Goal: Task Accomplishment & Management: Complete application form

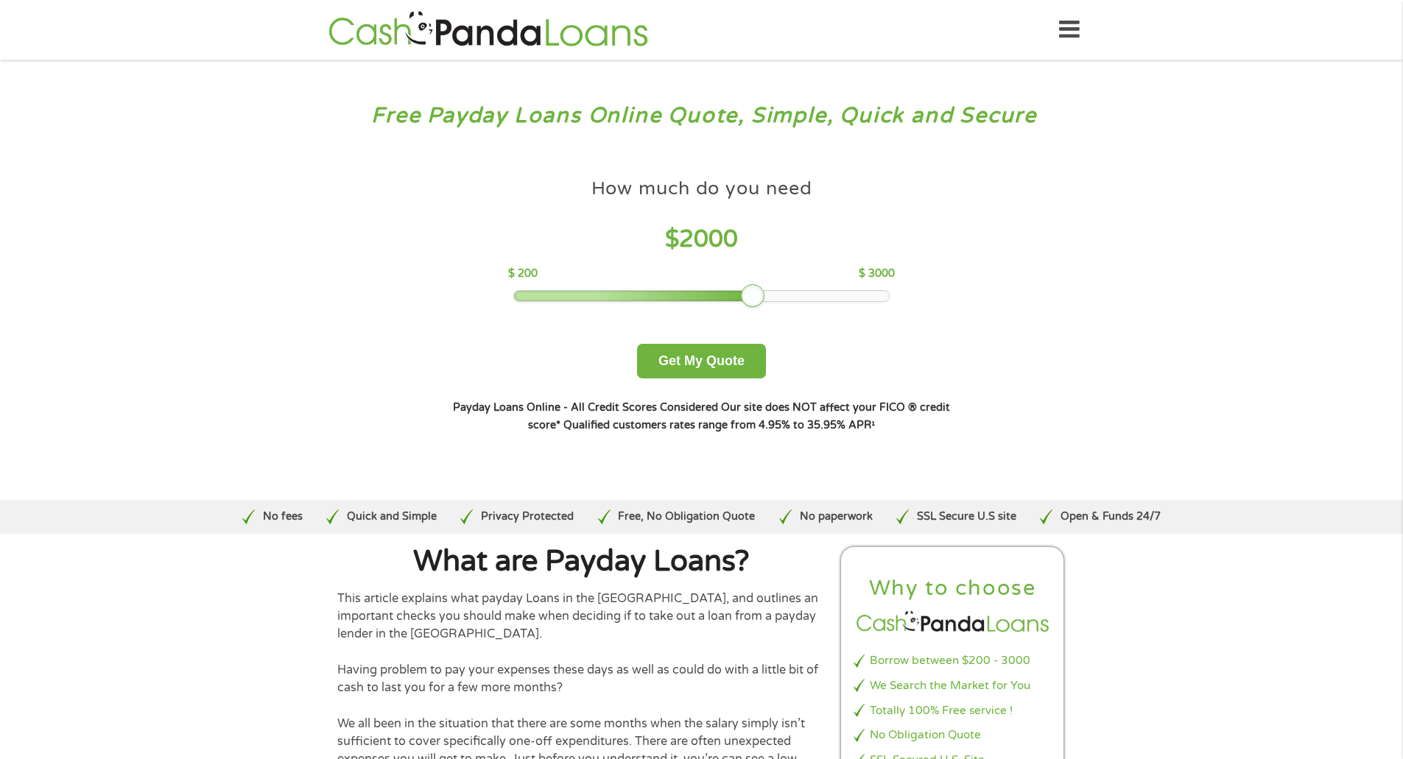
drag, startPoint x: 620, startPoint y: 295, endPoint x: 751, endPoint y: 298, distance: 130.4
click at [751, 298] on div at bounding box center [753, 296] width 24 height 24
click at [728, 355] on button "Get My Quote" at bounding box center [701, 361] width 129 height 35
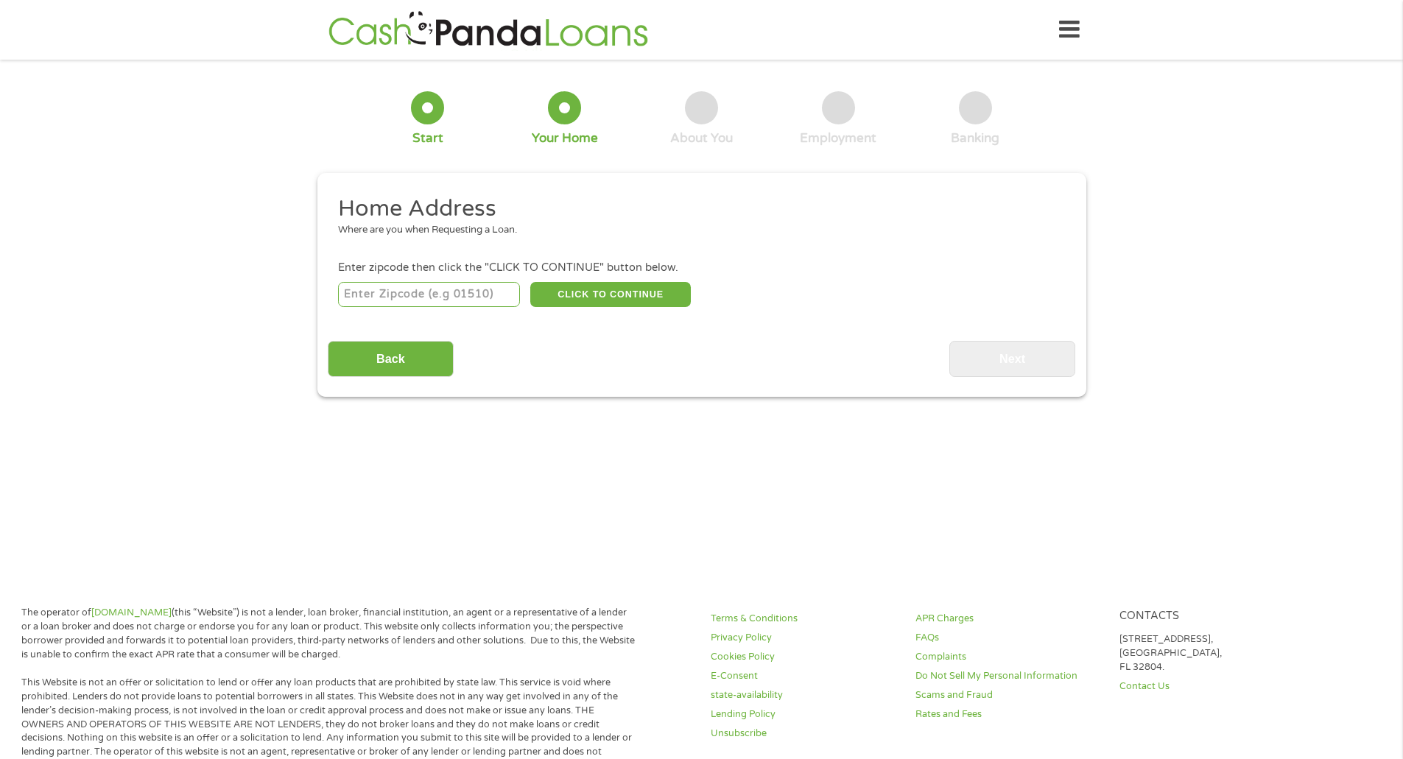
click at [438, 297] on input "number" at bounding box center [429, 294] width 182 height 25
type input "34482"
click at [588, 294] on button "CLICK TO CONTINUE" at bounding box center [610, 294] width 161 height 25
type input "34482"
type input "Ocala"
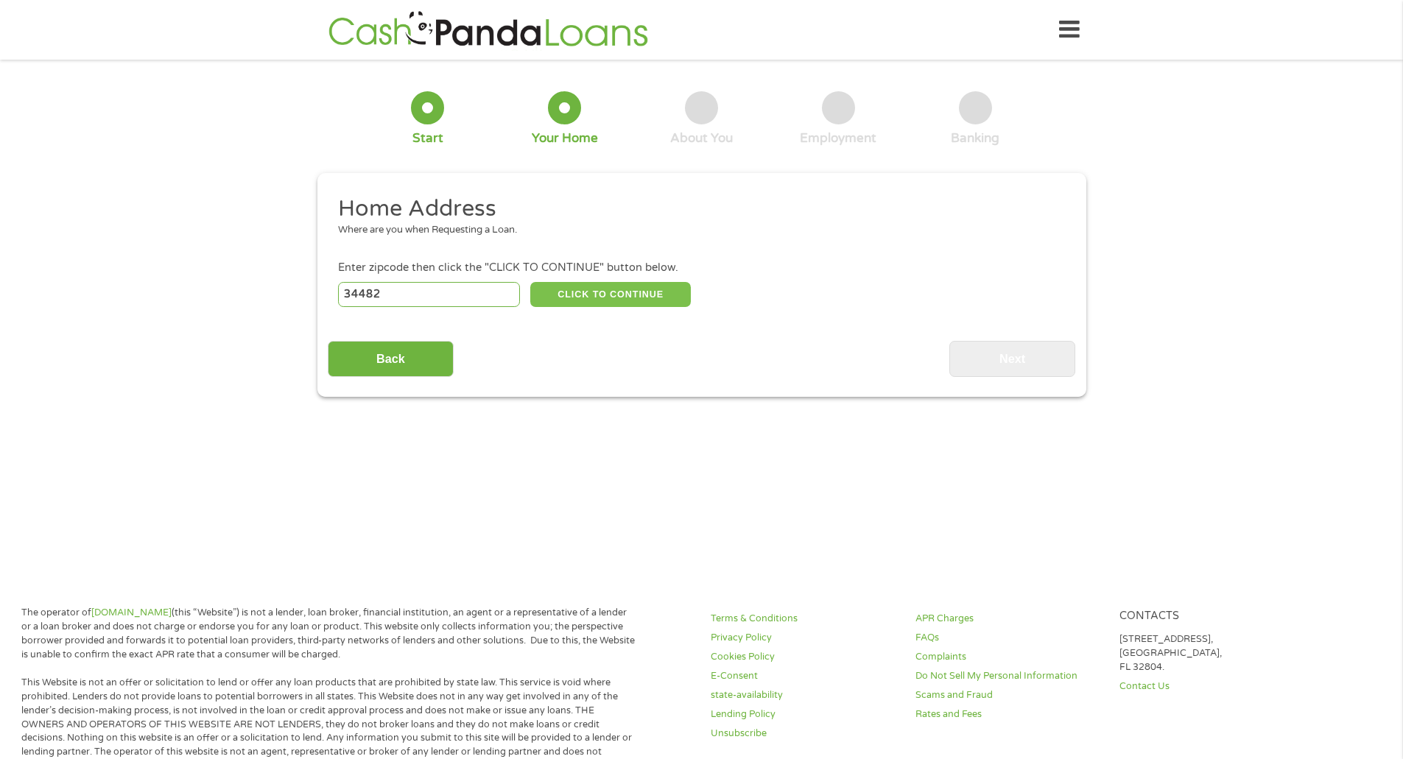
select select "Florida"
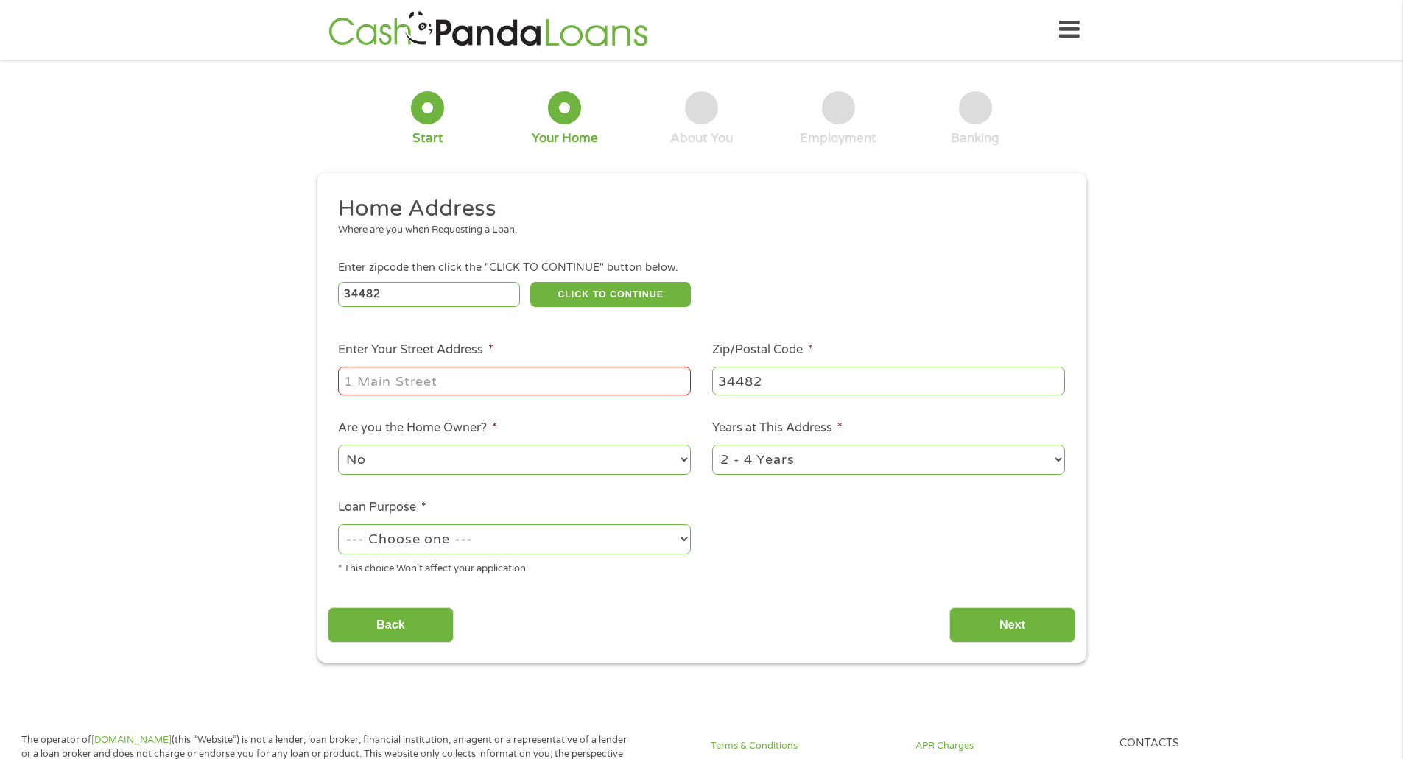
click at [460, 379] on input "Enter Your Street Address *" at bounding box center [514, 381] width 353 height 28
type input "5230 NW 56th TERR"
click at [475, 461] on select "No Yes" at bounding box center [514, 460] width 353 height 30
select select "yes"
click at [338, 445] on select "No Yes" at bounding box center [514, 460] width 353 height 30
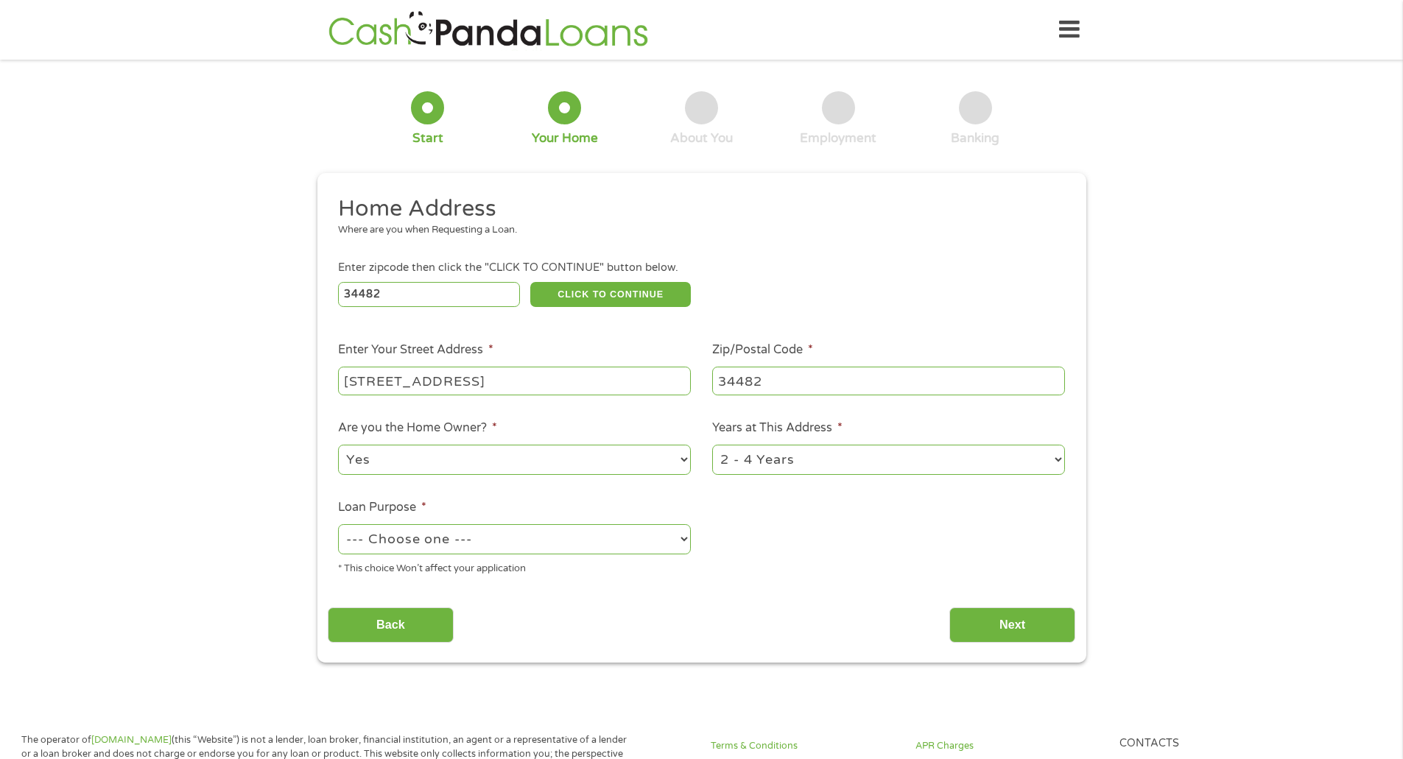
click at [777, 463] on select "1 Year or less 1 - 2 Years 2 - 4 Years Over 4 Years" at bounding box center [888, 460] width 353 height 30
select select "12months"
click at [712, 445] on select "1 Year or less 1 - 2 Years 2 - 4 Years Over 4 Years" at bounding box center [888, 460] width 353 height 30
click at [419, 544] on select "--- Choose one --- Pay Bills Debt Consolidation Home Improvement Major Purchase…" at bounding box center [514, 539] width 353 height 30
select select "other"
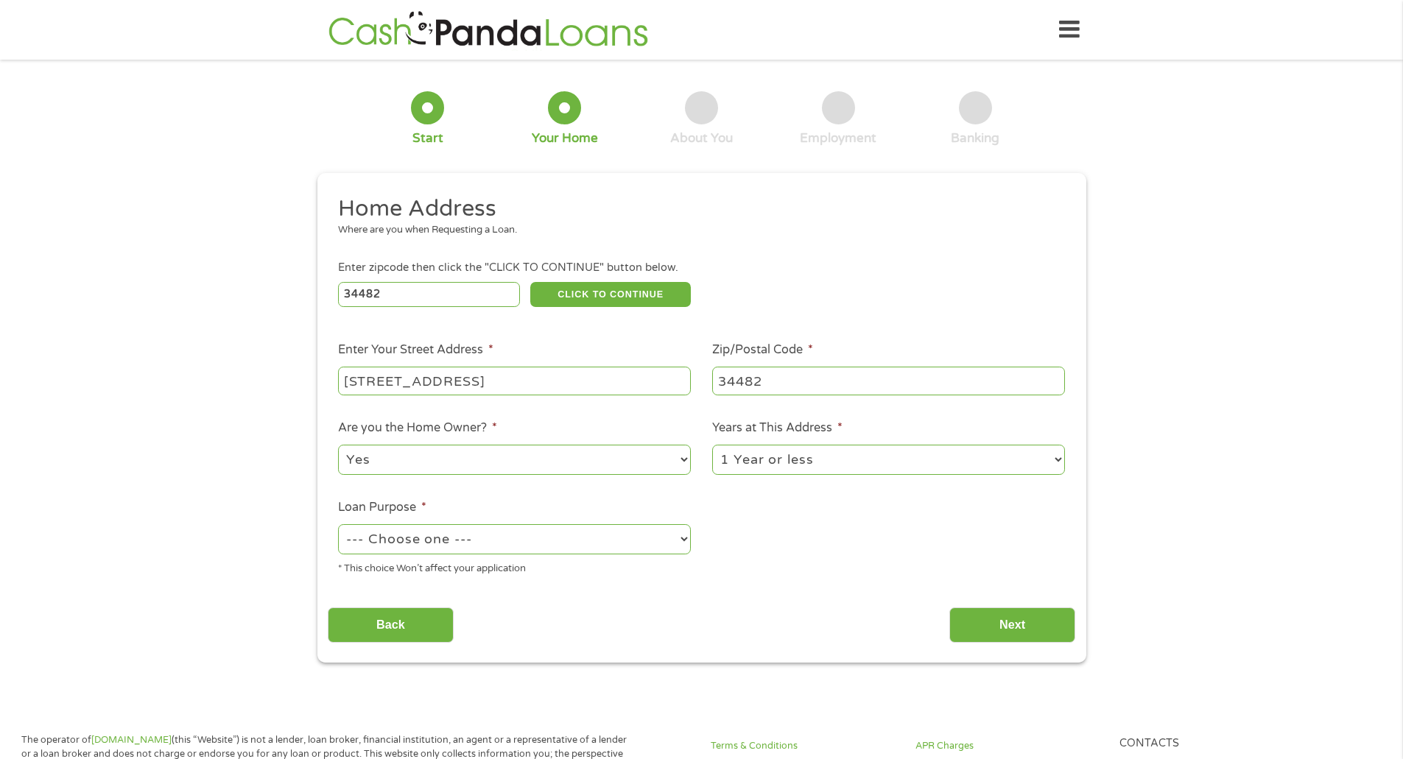
click at [338, 524] on select "--- Choose one --- Pay Bills Debt Consolidation Home Improvement Major Purchase…" at bounding box center [514, 539] width 353 height 30
click at [1015, 612] on input "Next" at bounding box center [1012, 626] width 126 height 36
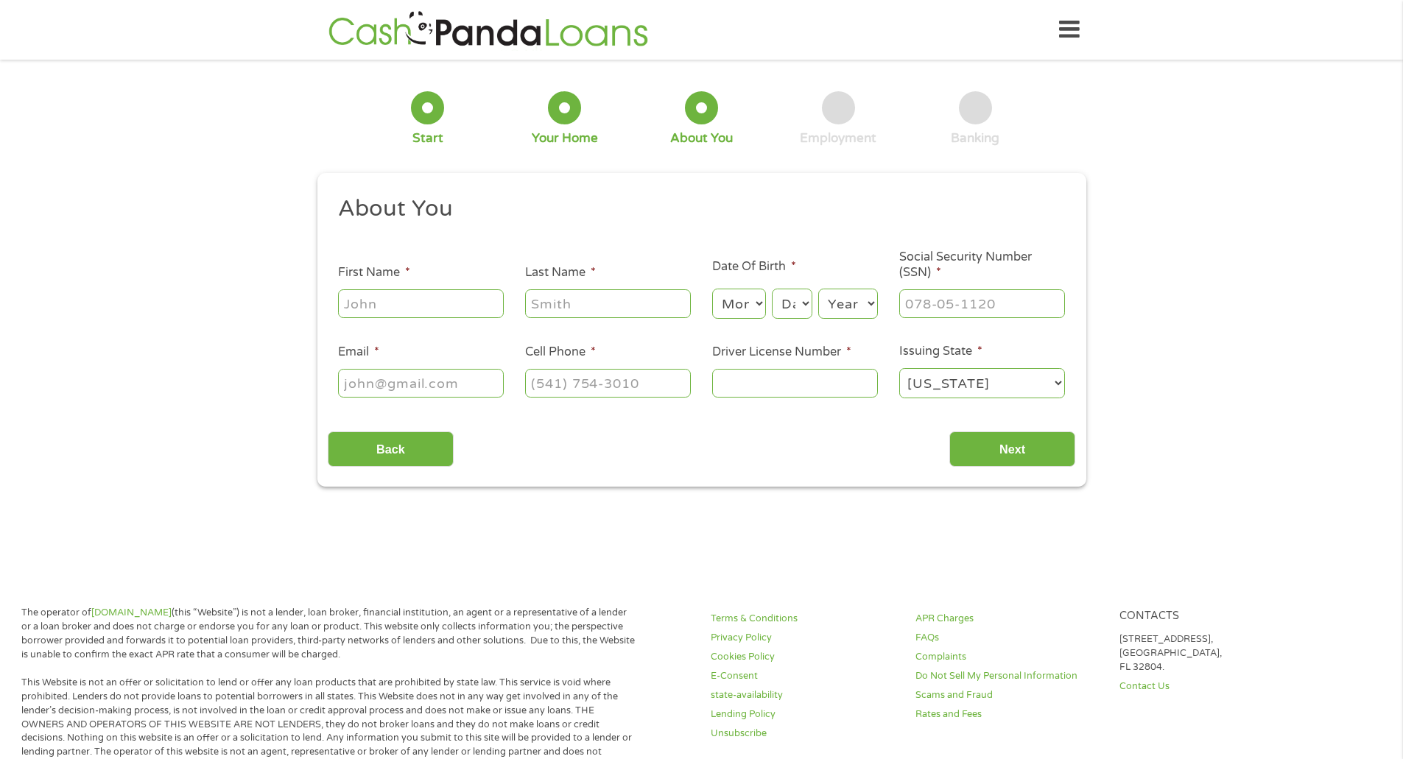
scroll to position [6, 6]
click at [438, 308] on input "First Name *" at bounding box center [421, 303] width 166 height 28
type input "Kim"
type input "Sagendorf"
type input "7655434330"
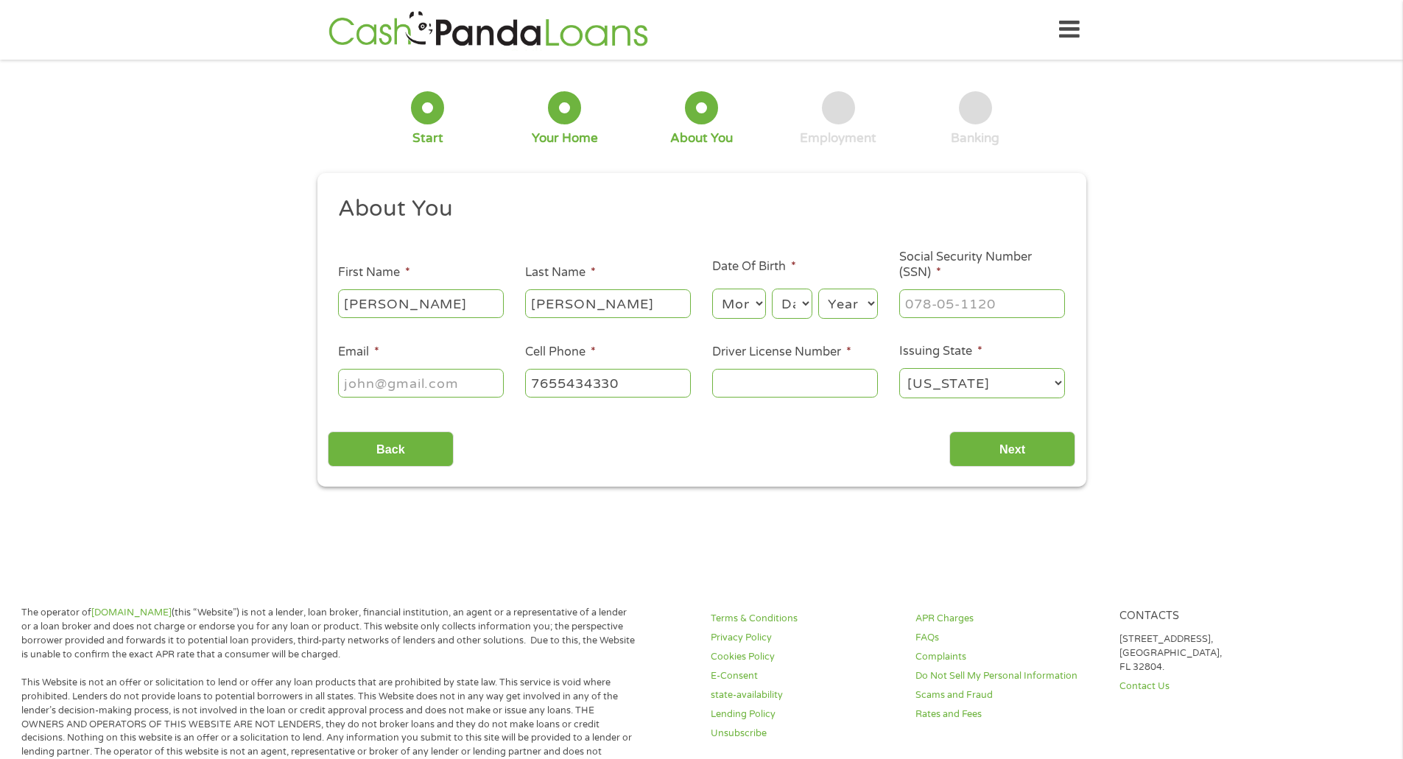
select select "Indiana"
type input "(765) 543-4330"
click at [761, 304] on select "Month 1 2 3 4 5 6 7 8 9 10 11 12" at bounding box center [739, 304] width 54 height 30
select select "3"
click at [712, 289] on select "Month 1 2 3 4 5 6 7 8 9 10 11 12" at bounding box center [739, 304] width 54 height 30
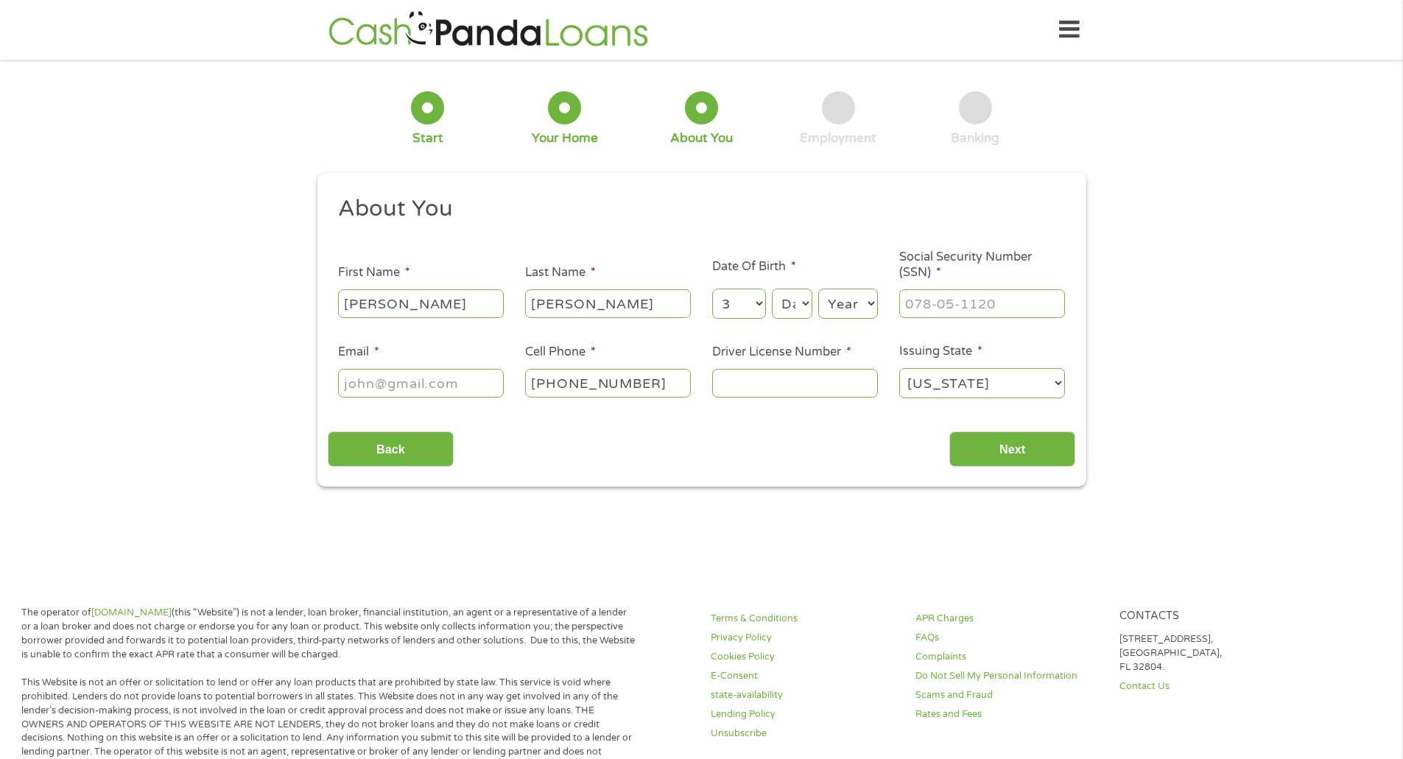
click at [795, 303] on select "Day 1 2 3 4 5 6 7 8 9 10 11 12 13 14 15 16 17 18 19 20 21 22 23 24 25 26 27 28 …" at bounding box center [792, 304] width 40 height 30
select select "5"
click at [772, 289] on select "Day 1 2 3 4 5 6 7 8 9 10 11 12 13 14 15 16 17 18 19 20 21 22 23 24 25 26 27 28 …" at bounding box center [792, 304] width 40 height 30
click at [866, 305] on select "Year 2007 2006 2005 2004 2003 2002 2001 2000 1999 1998 1997 1996 1995 1994 1993…" at bounding box center [848, 304] width 60 height 30
select select "1979"
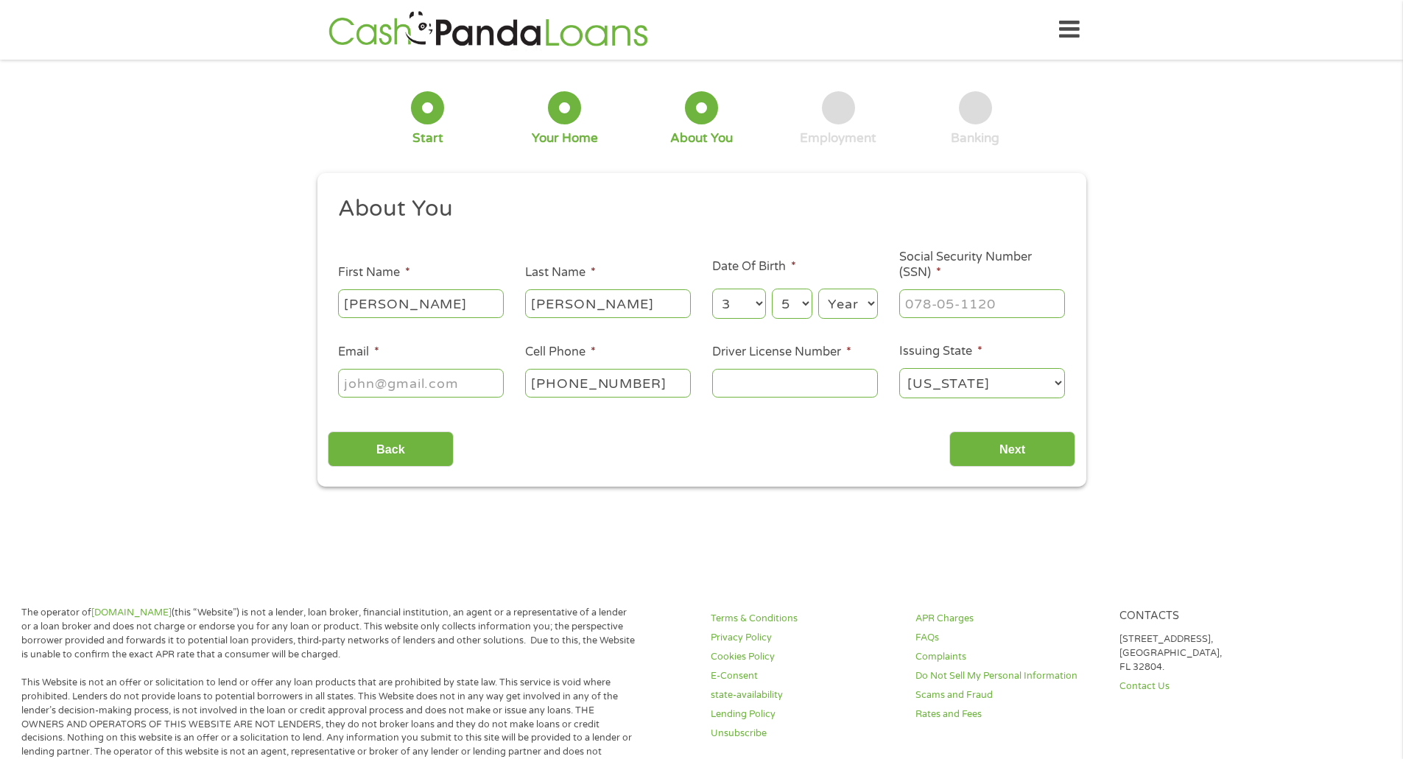
click at [818, 289] on select "Year 2007 2006 2005 2004 2003 2002 2001 2000 1999 1998 1997 1996 1995 1994 1993…" at bounding box center [848, 304] width 60 height 30
click at [958, 308] on input "___-__-____" at bounding box center [982, 303] width 166 height 28
type input "450-97-2750"
click at [443, 387] on input "Email *" at bounding box center [421, 383] width 166 height 28
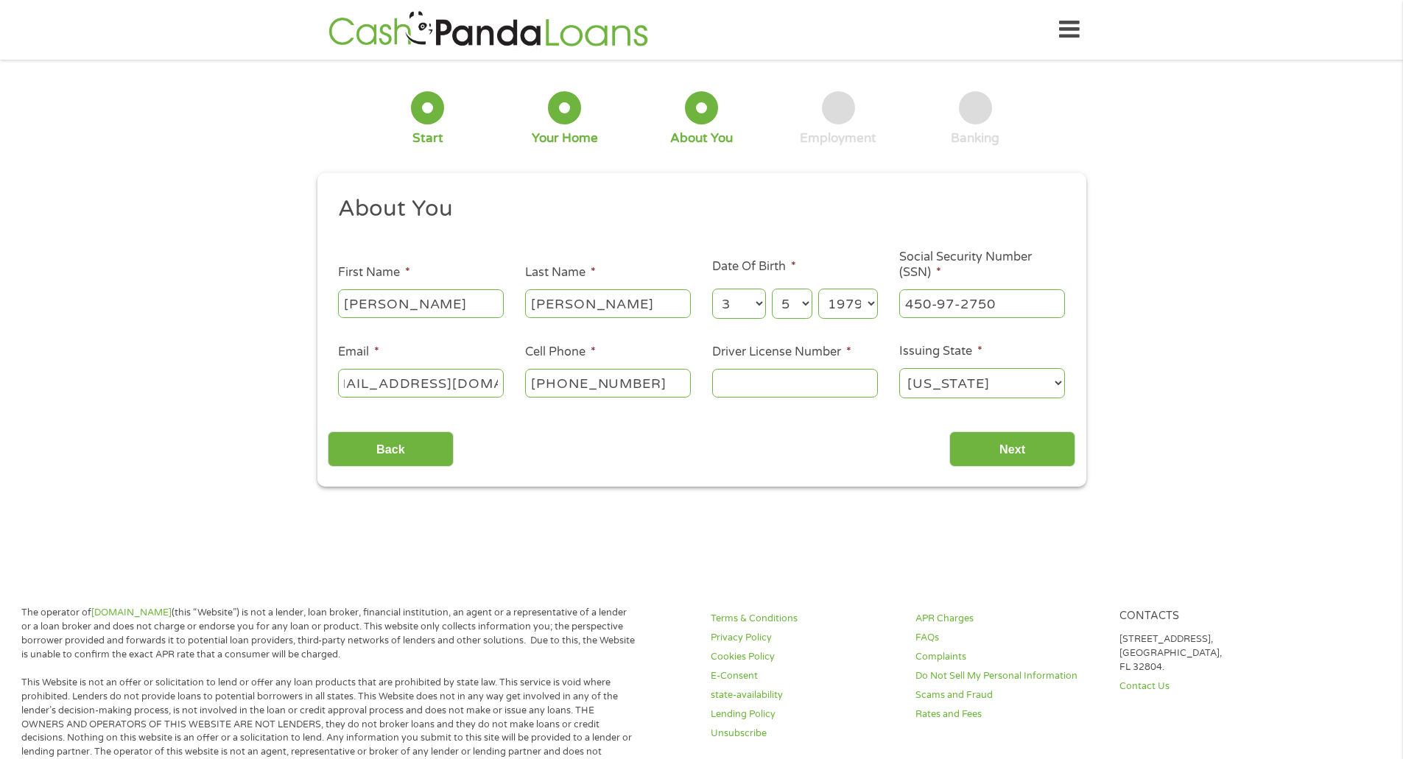
type input "sagendorfkim@gmail.com"
type input "1200074382"
click at [1051, 452] on input "Next" at bounding box center [1012, 450] width 126 height 36
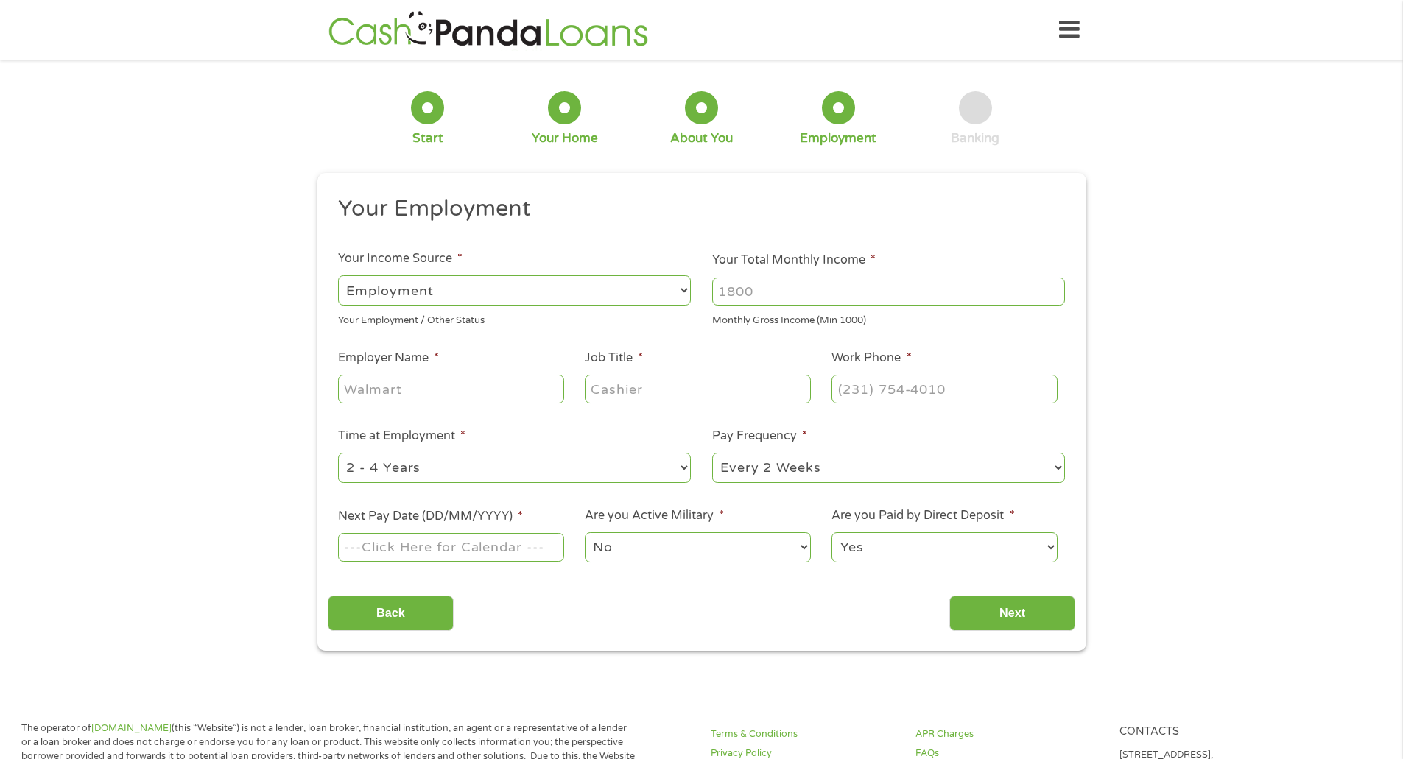
scroll to position [6, 6]
click at [762, 290] on input "Your Total Monthly Income *" at bounding box center [888, 292] width 353 height 28
type input "5000"
click at [449, 382] on input "Employer Name *" at bounding box center [450, 389] width 225 height 28
type input "University of Florida"
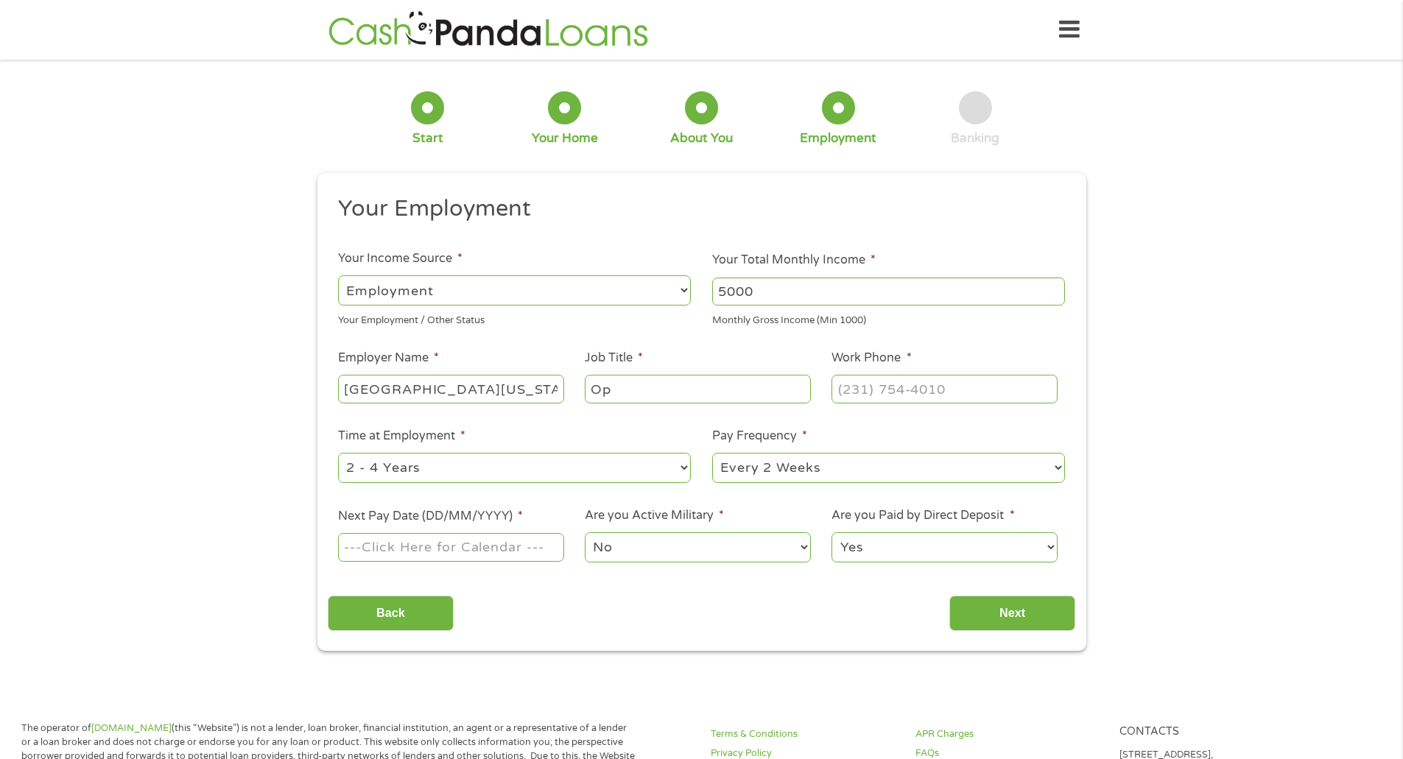
type input "O"
type input "Director"
type input "(352) 846-0512"
click at [352, 465] on select "--- Choose one --- 1 Year or less 1 - 2 Years 2 - 4 Years Over 4 Years" at bounding box center [514, 468] width 353 height 30
select select "12months"
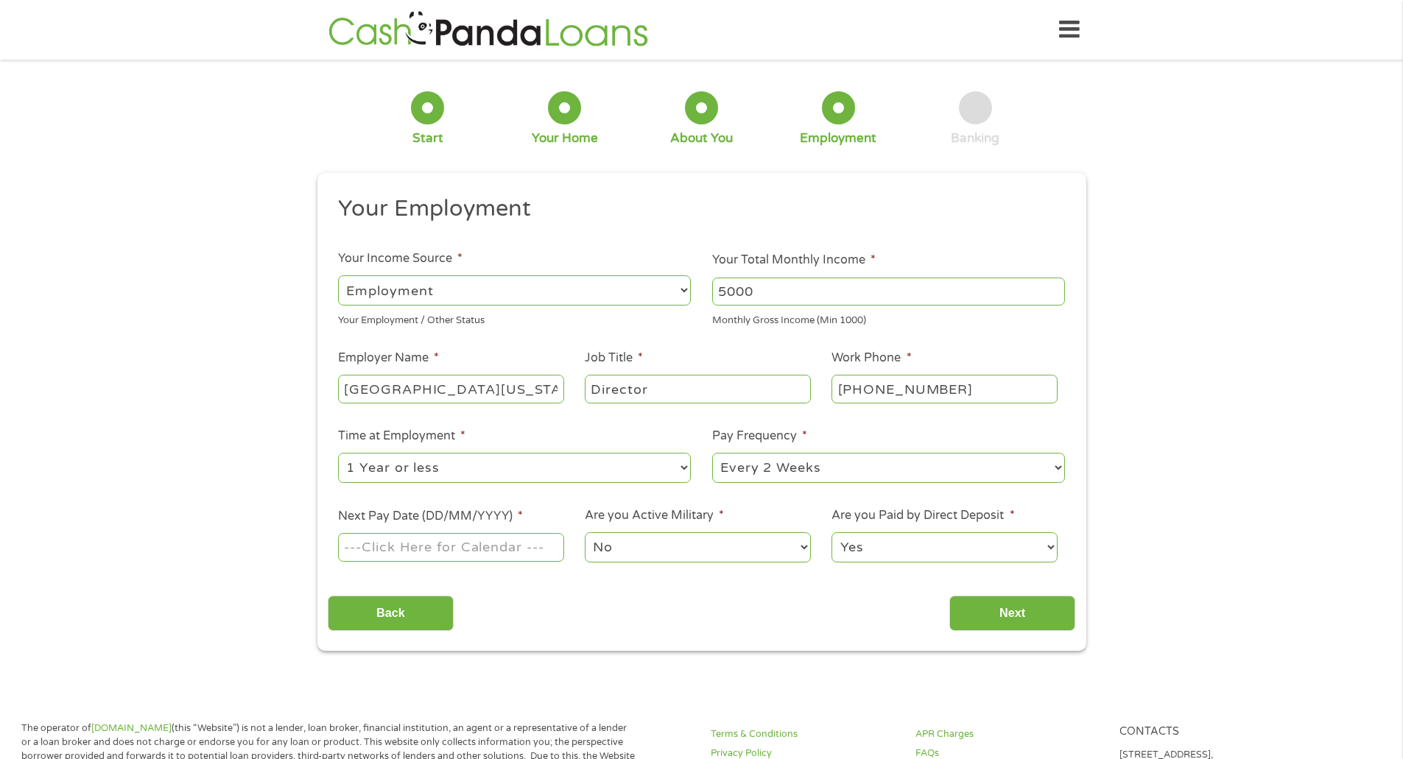
click at [338, 453] on select "--- Choose one --- 1 Year or less 1 - 2 Years 2 - 4 Years Over 4 Years" at bounding box center [514, 468] width 353 height 30
click at [829, 467] on select "--- Choose one --- Every 2 Weeks Every Week Monthly Semi-Monthly" at bounding box center [888, 468] width 353 height 30
click at [712, 453] on select "--- Choose one --- Every 2 Weeks Every Week Monthly Semi-Monthly" at bounding box center [888, 468] width 353 height 30
click at [378, 550] on input "Next Pay Date (DD/MM/YYYY) *" at bounding box center [450, 547] width 225 height 28
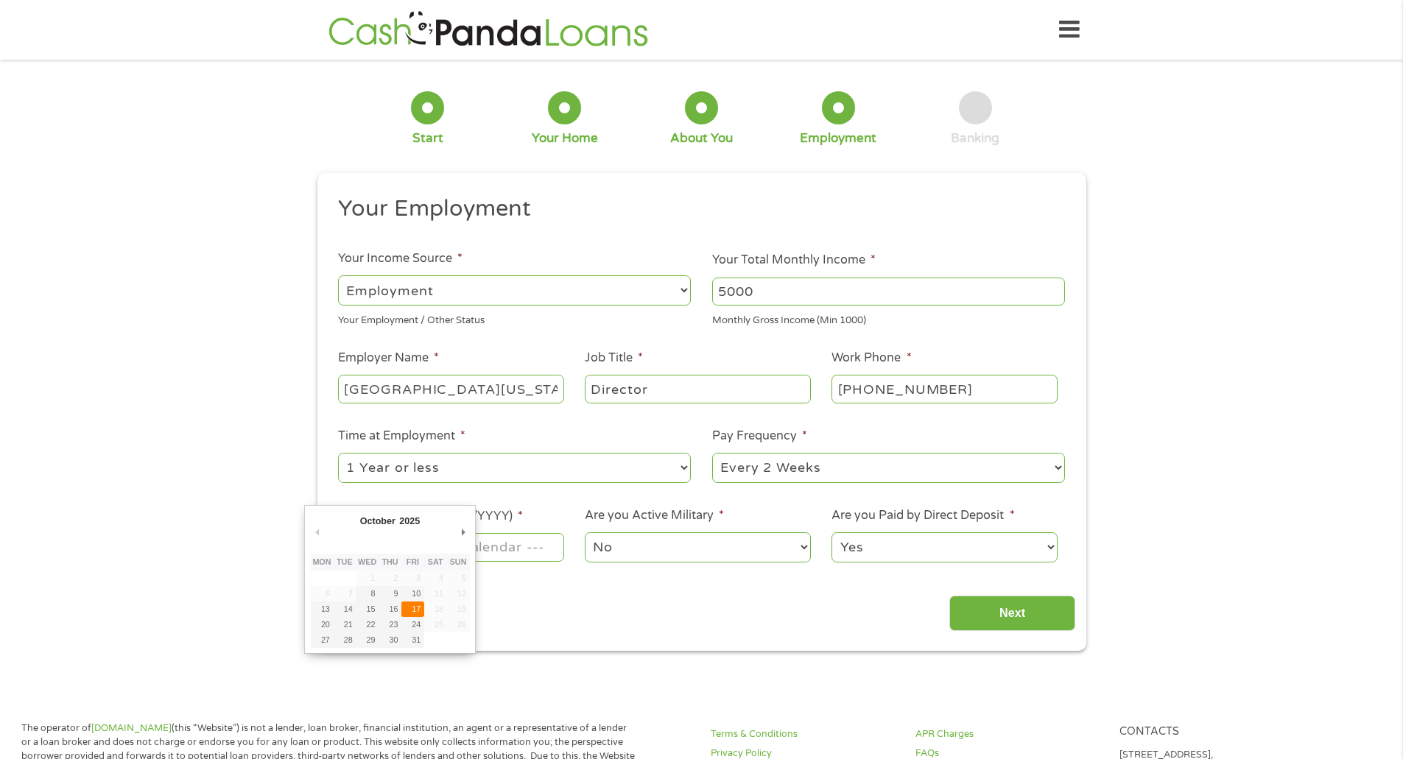
type input "17/10/2025"
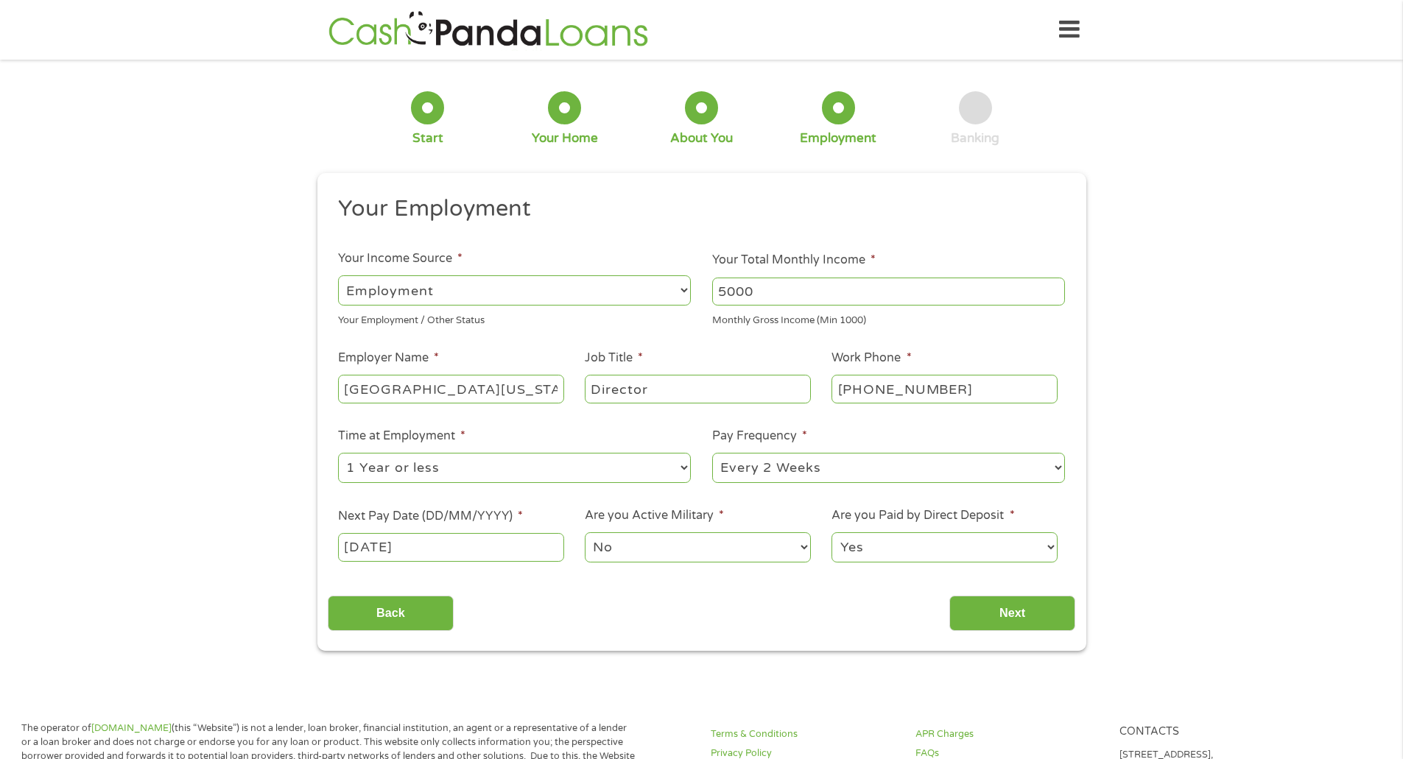
click at [641, 551] on select "No Yes" at bounding box center [697, 548] width 225 height 30
click at [640, 553] on select "No Yes" at bounding box center [697, 548] width 225 height 30
click at [922, 547] on select "Yes No" at bounding box center [944, 548] width 225 height 30
click at [832, 533] on select "Yes No" at bounding box center [944, 548] width 225 height 30
click at [996, 614] on input "Next" at bounding box center [1012, 614] width 126 height 36
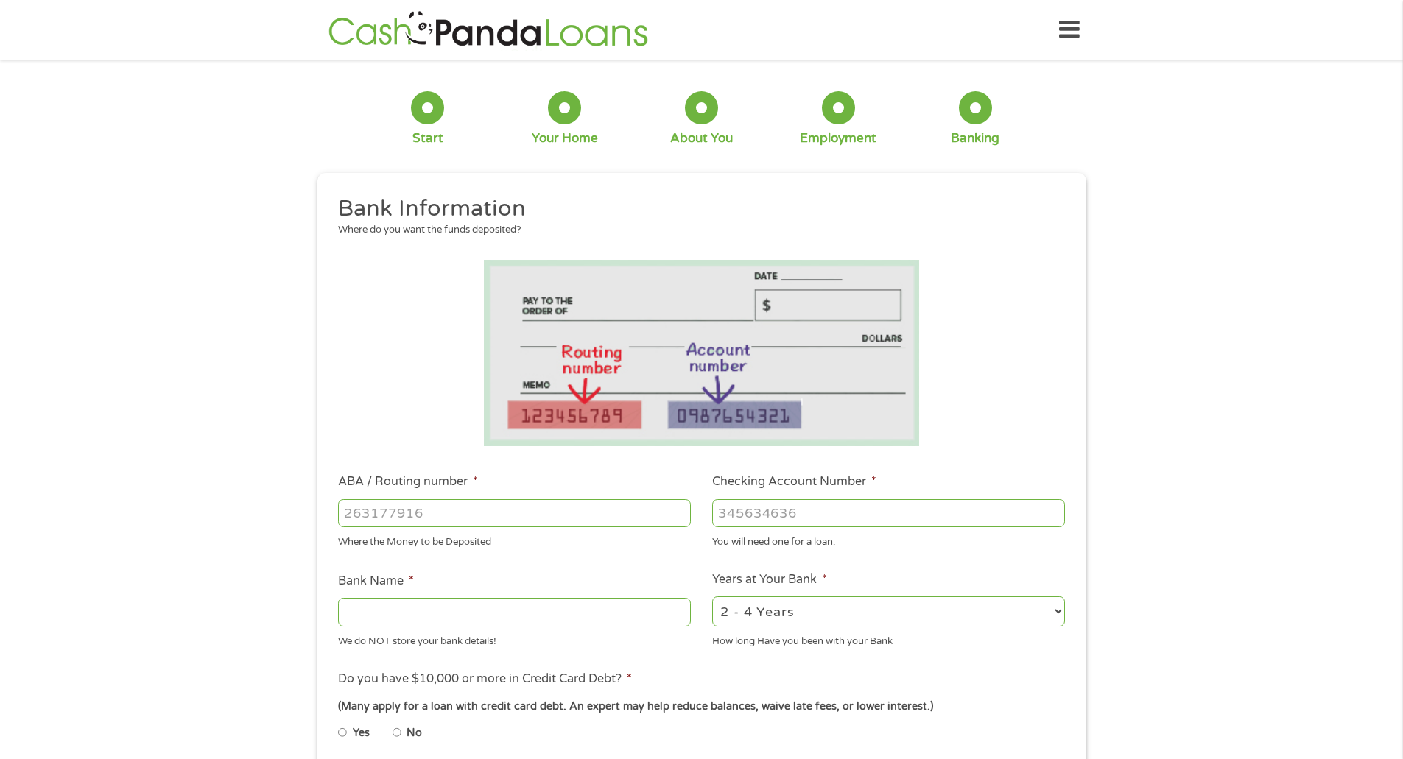
click at [438, 511] on input "ABA / Routing number *" at bounding box center [514, 513] width 353 height 28
type input "274976067"
type input "PURDUE FEDERAL CREDIT UNION"
type input "274976067"
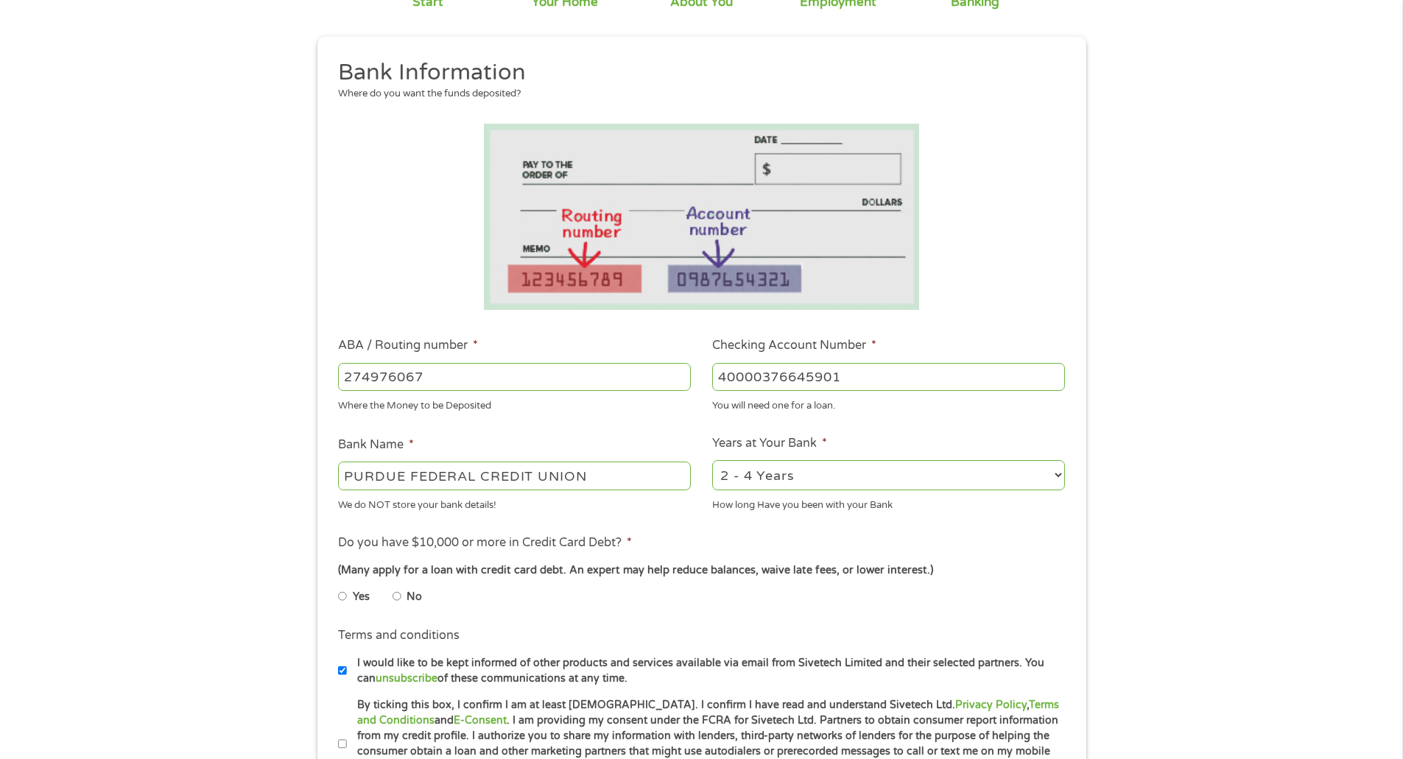
scroll to position [147, 0]
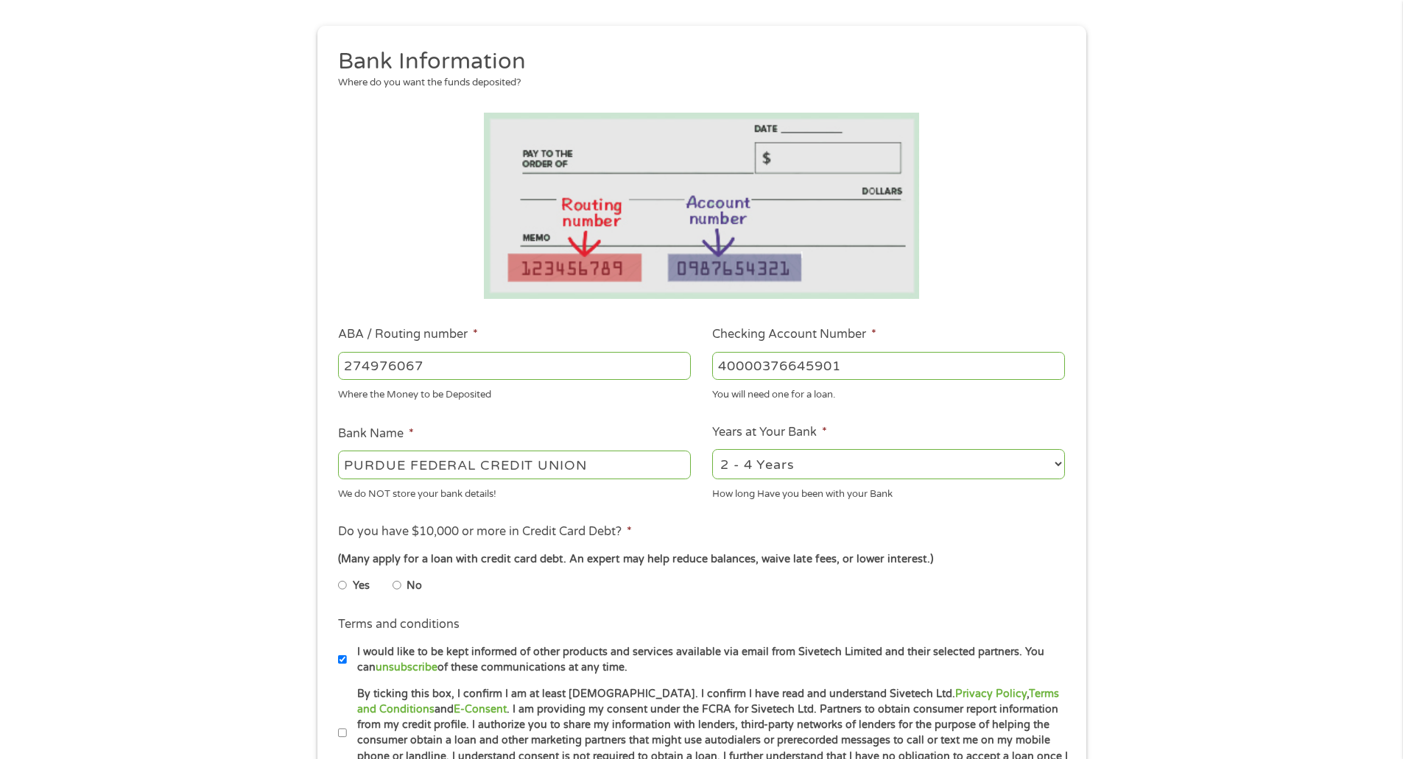
type input "40000376645901"
click at [766, 471] on select "2 - 4 Years 6 - 12 Months 1 - 2 Years Over 4 Years" at bounding box center [888, 464] width 353 height 30
select select "60months"
click at [712, 449] on select "2 - 4 Years 6 - 12 Months 1 - 2 Years Over 4 Years" at bounding box center [888, 464] width 353 height 30
click at [398, 586] on input "No" at bounding box center [397, 586] width 9 height 24
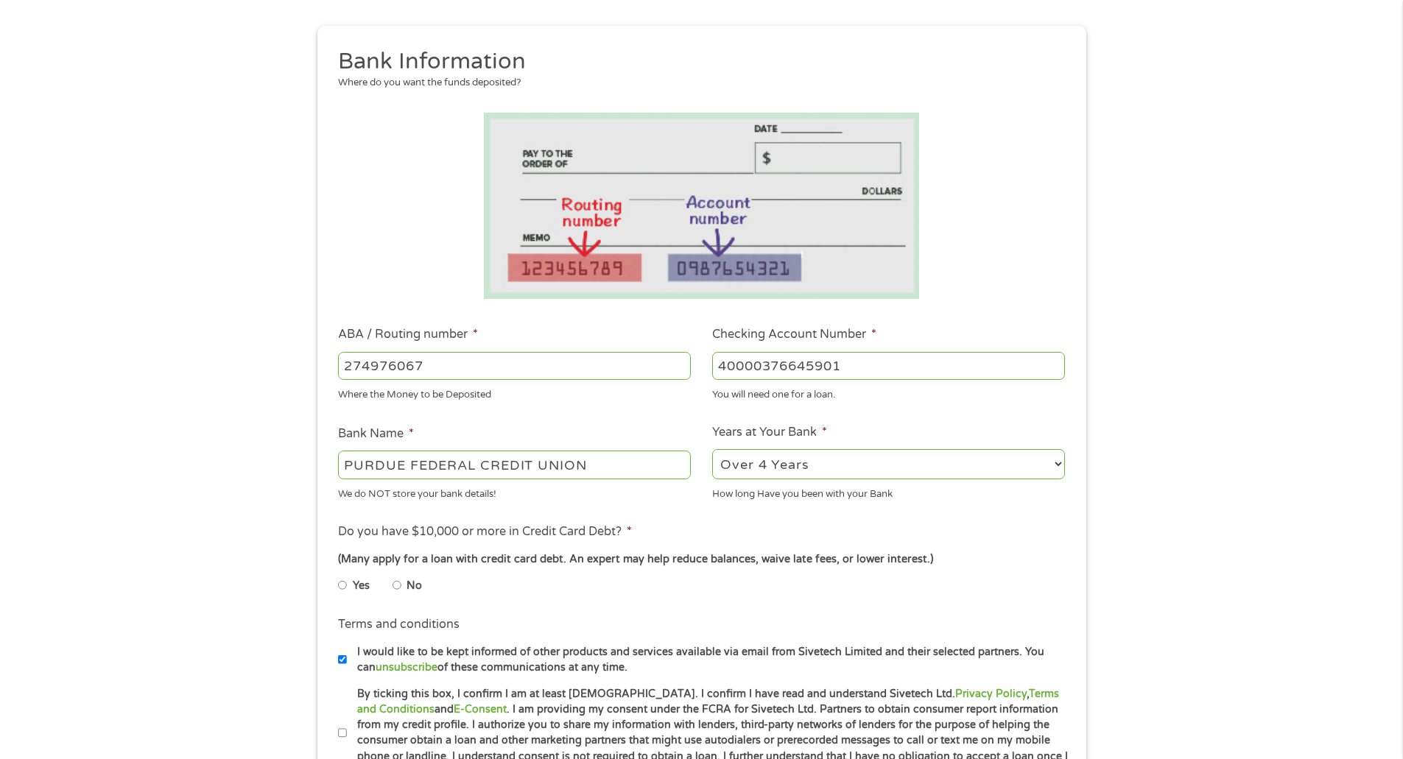
radio input "true"
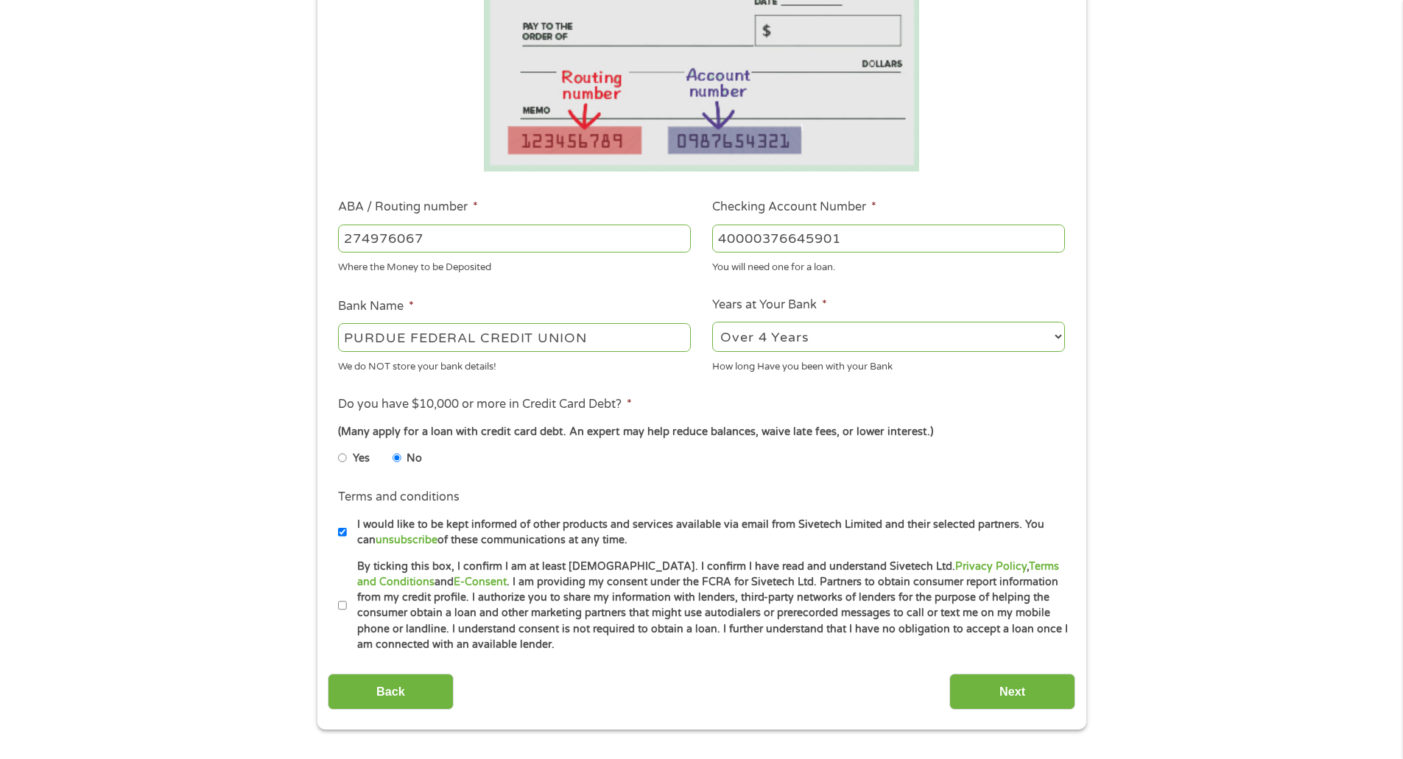
scroll to position [295, 0]
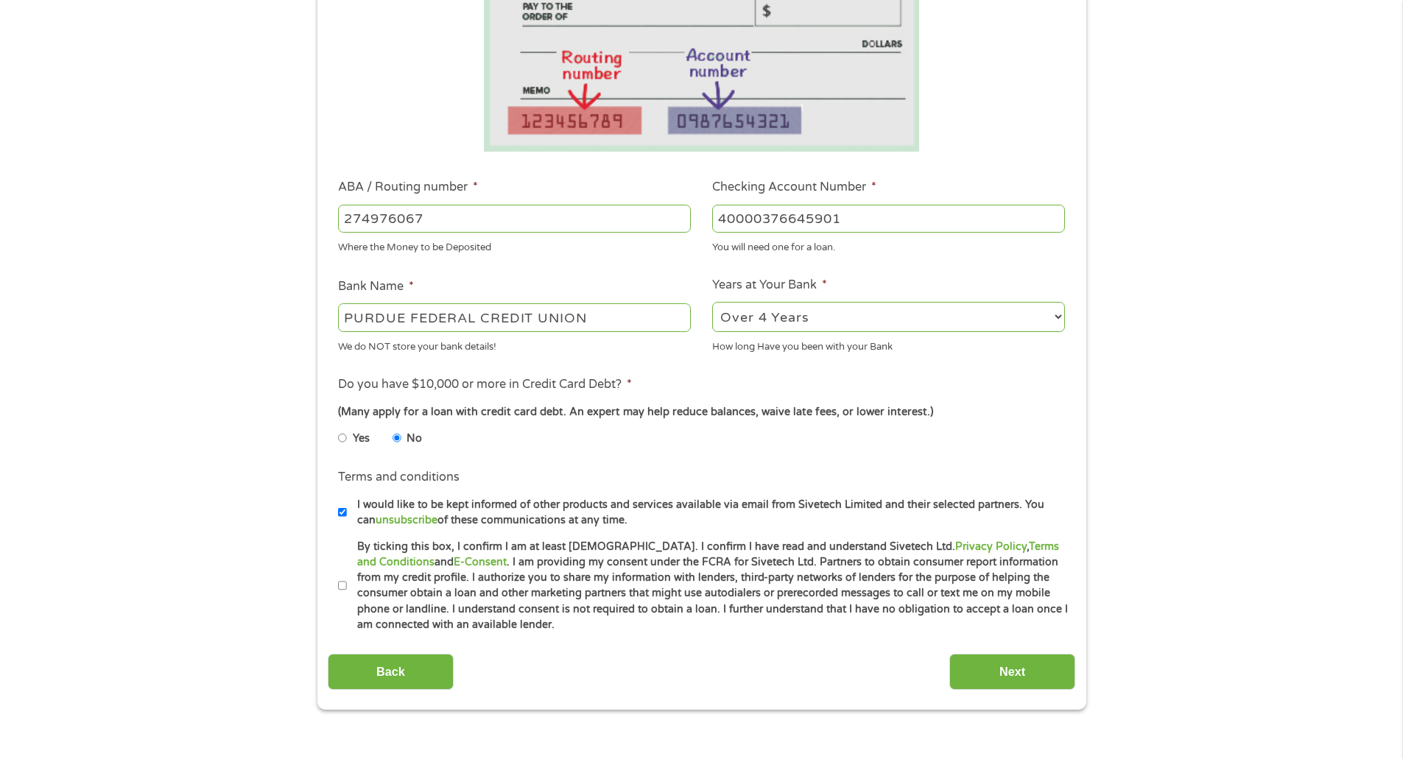
click at [338, 582] on input "By ticking this box, I confirm I am at least 18 years old. I confirm I have rea…" at bounding box center [342, 587] width 9 height 24
checkbox input "true"
click at [1032, 672] on input "Next" at bounding box center [1012, 672] width 126 height 36
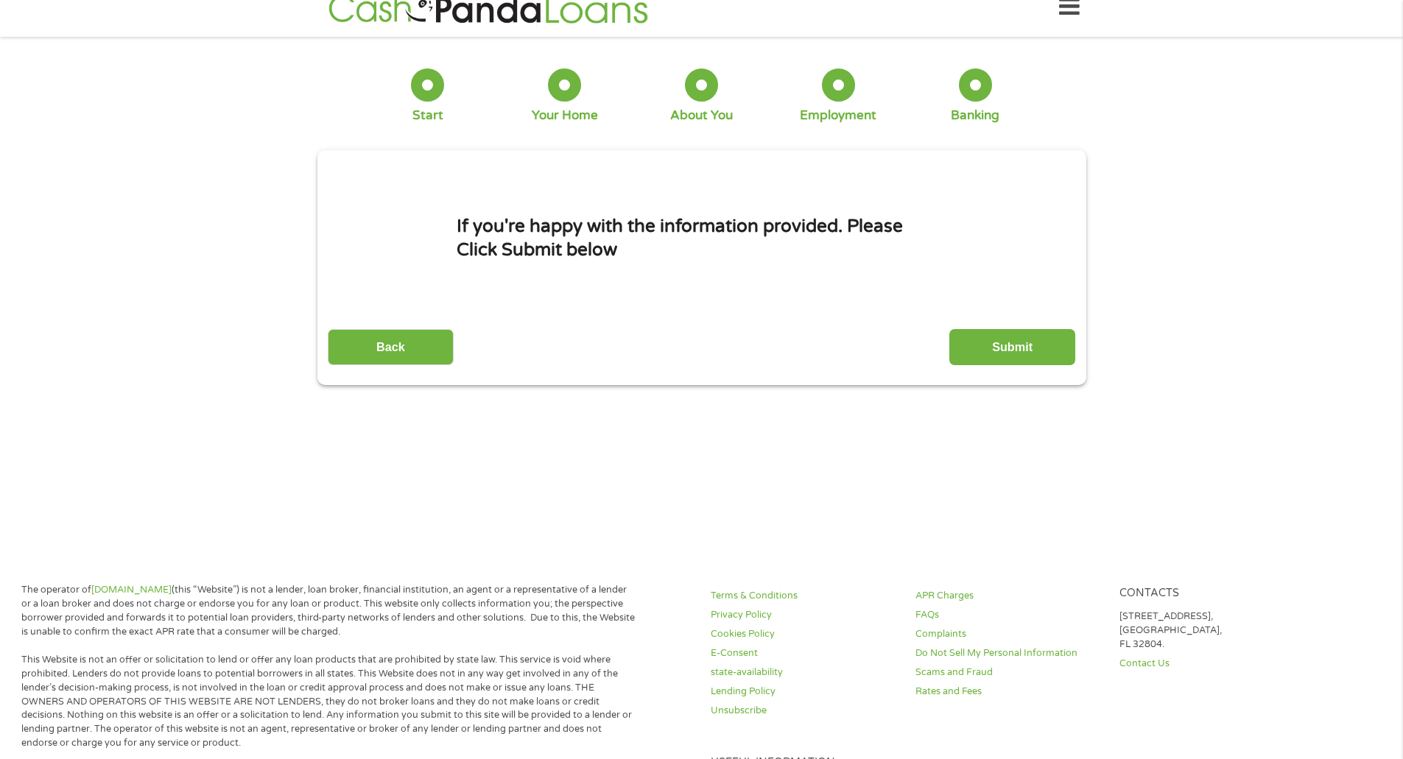
scroll to position [0, 0]
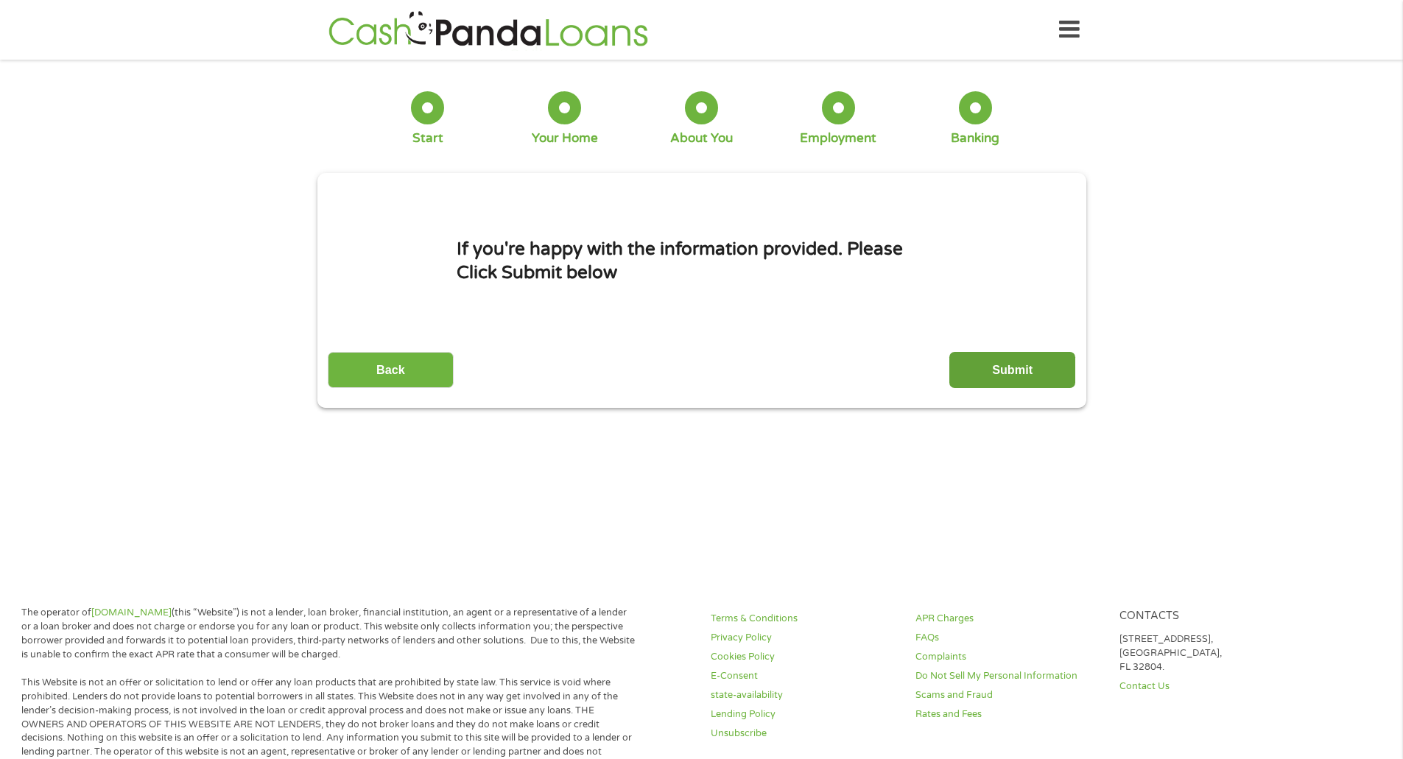
click at [1002, 362] on input "Submit" at bounding box center [1012, 370] width 126 height 36
